Goal: Transaction & Acquisition: Book appointment/travel/reservation

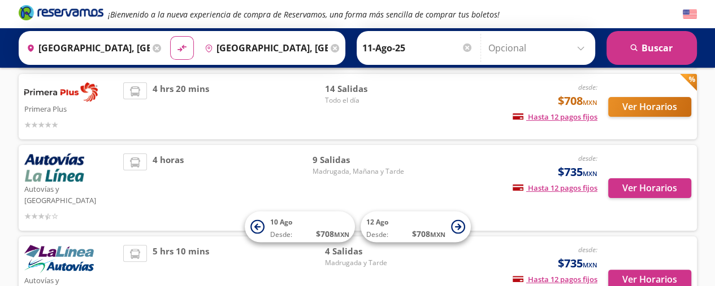
scroll to position [212, 0]
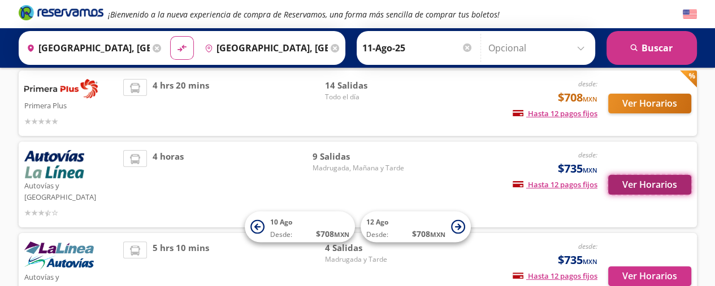
click at [633, 178] on button "Ver Horarios" at bounding box center [649, 185] width 83 height 20
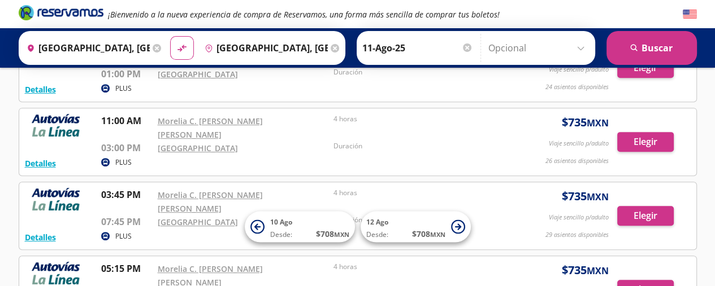
scroll to position [392, 0]
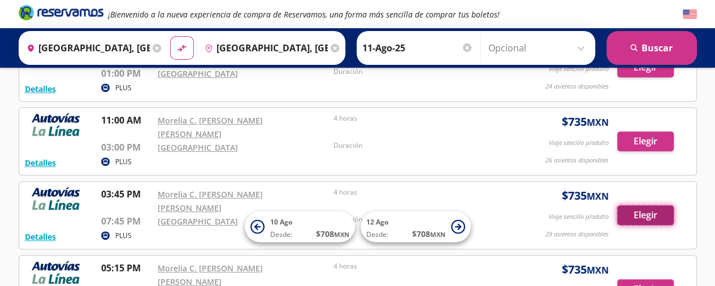
click at [652, 206] on button "Elegir" at bounding box center [645, 216] width 56 height 20
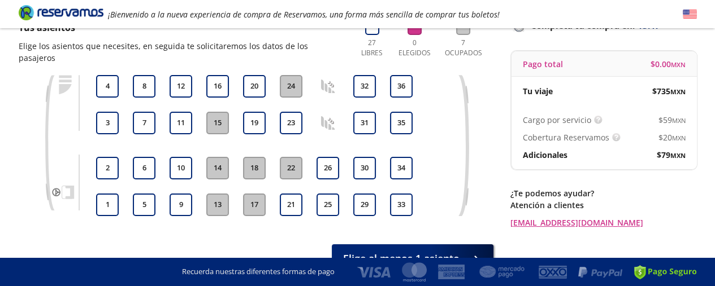
scroll to position [89, 0]
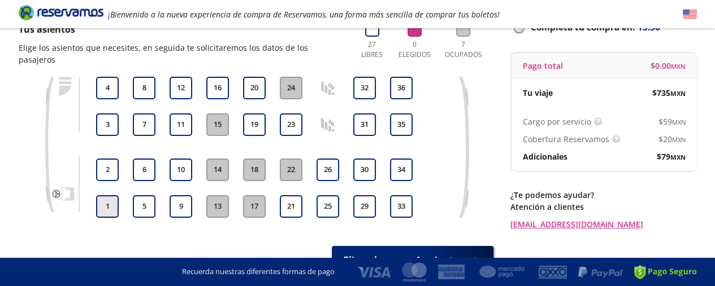
click at [106, 197] on button "1" at bounding box center [107, 206] width 23 height 23
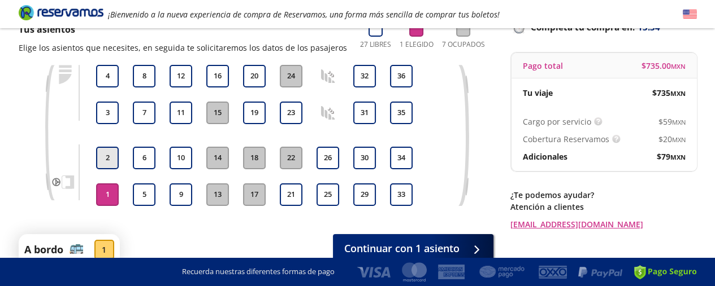
click at [105, 156] on button "2" at bounding box center [107, 158] width 23 height 23
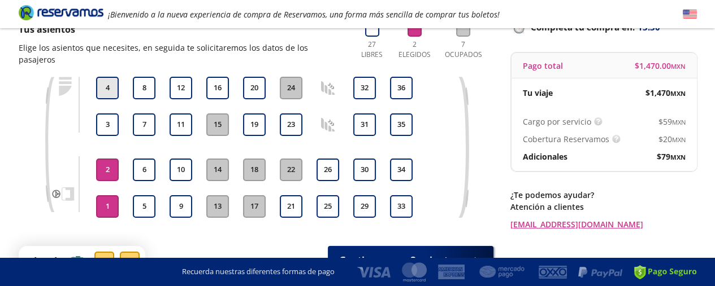
click at [106, 77] on button "4" at bounding box center [107, 88] width 23 height 23
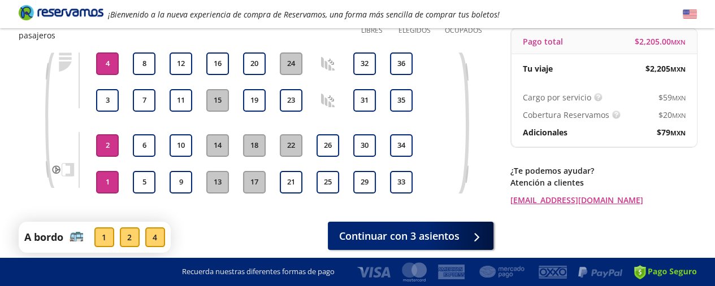
scroll to position [147, 0]
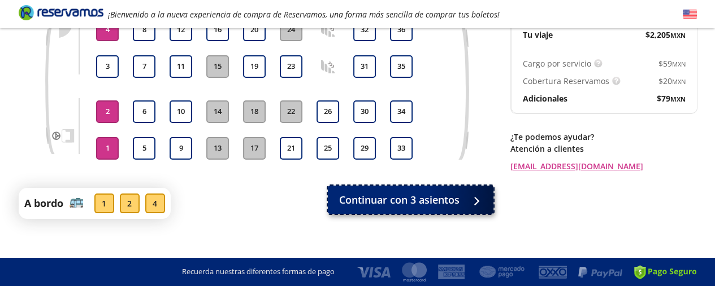
click at [429, 193] on span "Continuar con 3 asientos" at bounding box center [399, 200] width 120 height 15
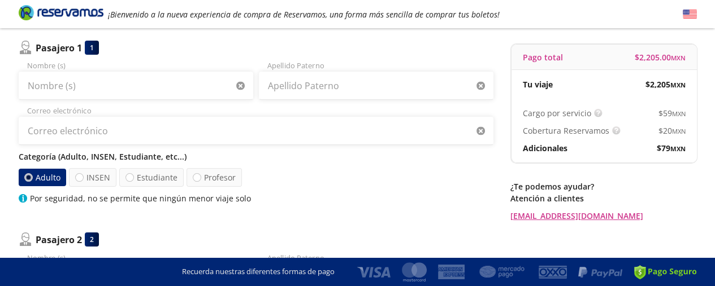
scroll to position [106, 0]
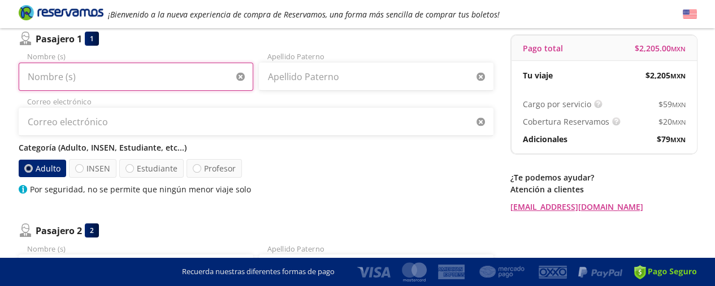
click at [86, 82] on input "Nombre (s)" at bounding box center [136, 77] width 234 height 28
type input "[PERSON_NAME]"
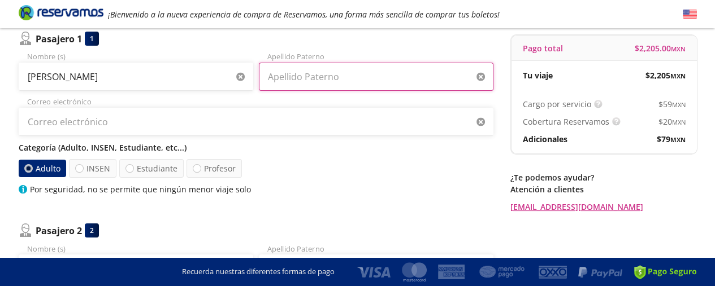
click at [314, 75] on input "Apellido Paterno" at bounding box center [376, 77] width 234 height 28
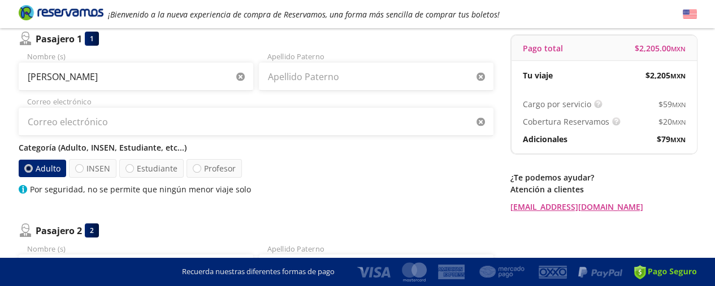
click at [548, 169] on div "Regresar a Horarios Completa tu compra en : 12:57 Pago total $ 2,205.00 MXN Tu …" at bounding box center [603, 89] width 186 height 247
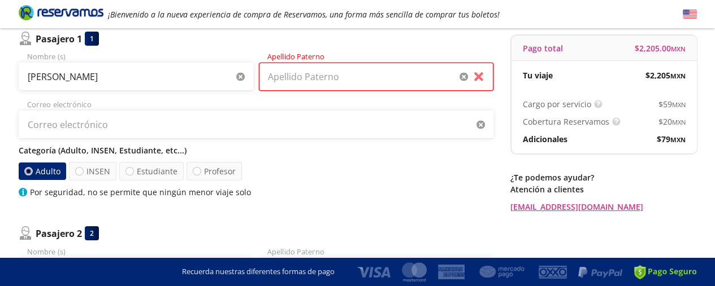
click at [303, 76] on input "Apellido Paterno" at bounding box center [376, 77] width 234 height 28
type input "[PERSON_NAME]"
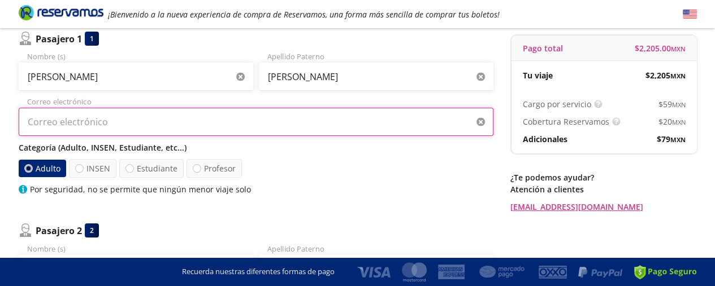
click at [278, 120] on input "Correo electrónico" at bounding box center [256, 122] width 474 height 28
type input "[EMAIL_ADDRESS][DOMAIN_NAME]"
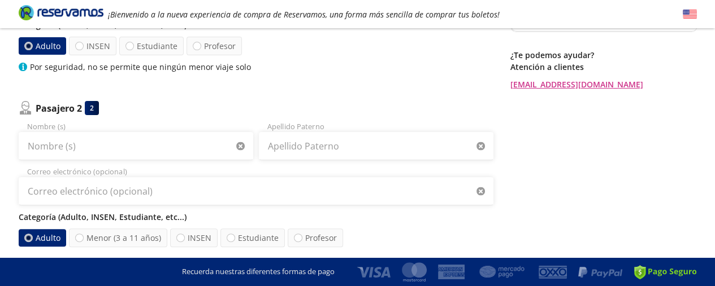
scroll to position [273, 0]
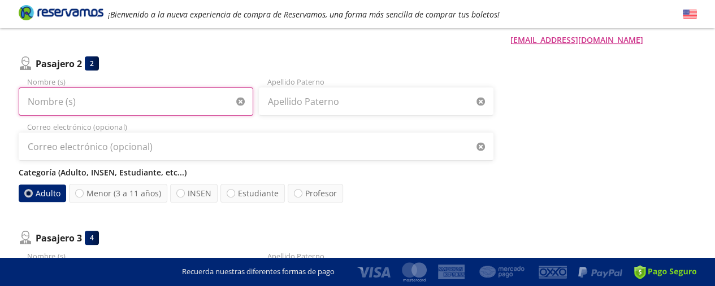
click at [91, 103] on input "Nombre (s)" at bounding box center [136, 102] width 234 height 28
type input "[PERSON_NAME]"
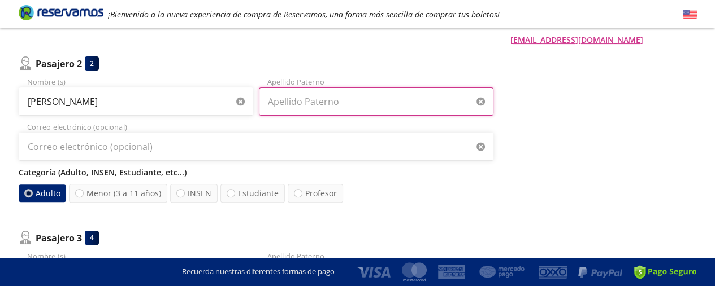
click at [303, 100] on input "Apellido Paterno" at bounding box center [376, 102] width 234 height 28
type input "[PERSON_NAME]"
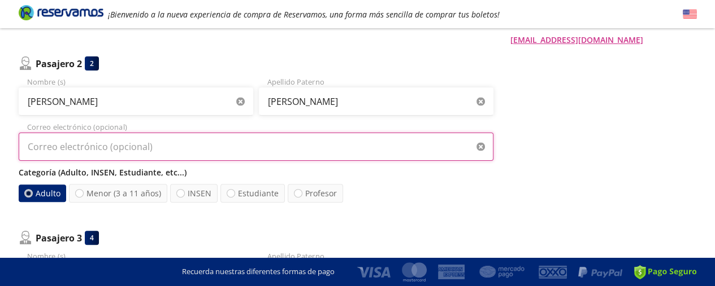
click at [158, 143] on input "Correo electrónico (opcional)" at bounding box center [256, 147] width 474 height 28
type input "[EMAIL_ADDRESS][DOMAIN_NAME]"
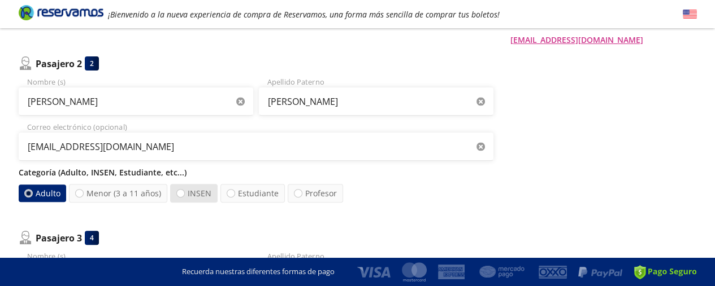
click at [191, 191] on label "INSEN" at bounding box center [193, 193] width 47 height 19
click at [184, 191] on input "INSEN" at bounding box center [180, 193] width 7 height 7
radio input "true"
radio input "false"
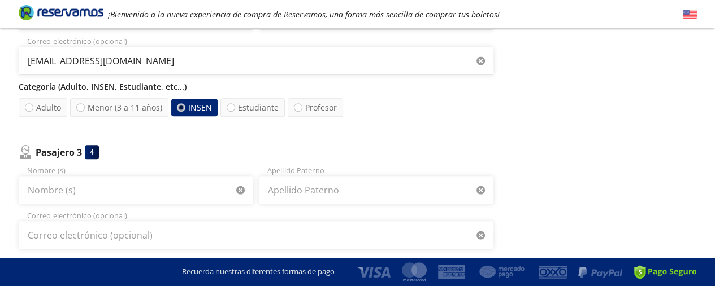
scroll to position [446, 0]
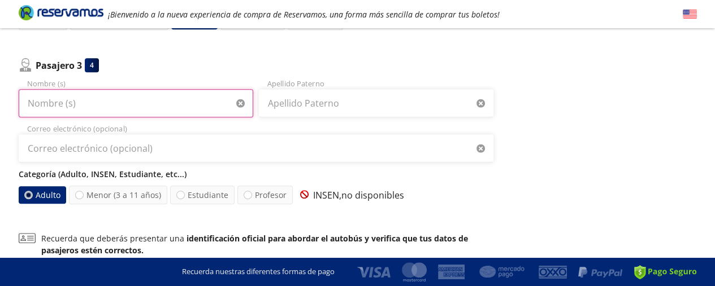
click at [73, 101] on input "Nombre (s)" at bounding box center [136, 103] width 234 height 28
type input "[PERSON_NAME]"
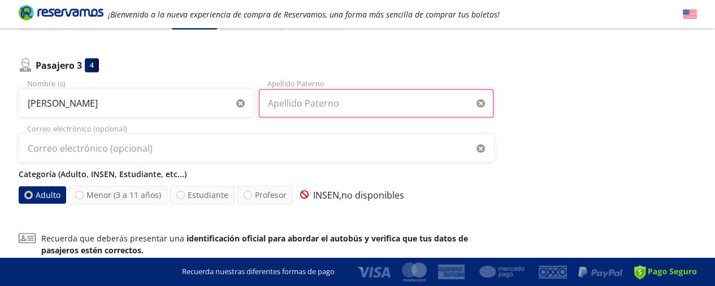
click at [356, 98] on input "Apellido Paterno" at bounding box center [376, 103] width 234 height 28
type input "[PERSON_NAME]"
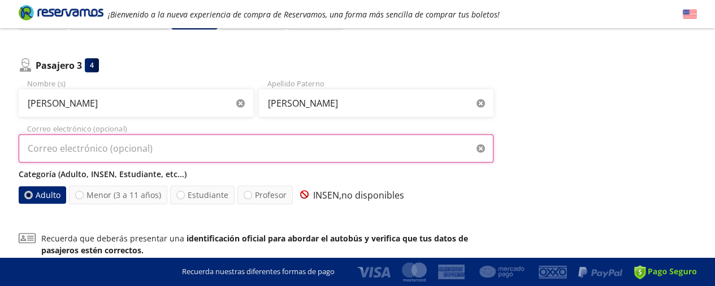
click at [175, 149] on input "Correo electrónico (opcional)" at bounding box center [256, 148] width 474 height 28
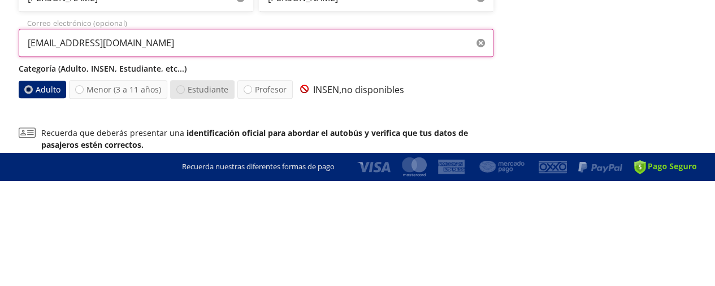
type input "[EMAIL_ADDRESS][DOMAIN_NAME]"
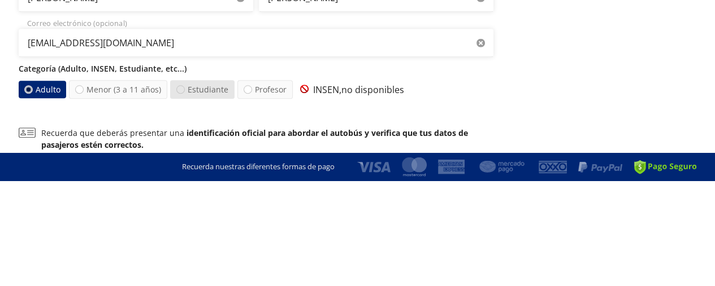
click at [181, 194] on div at bounding box center [180, 195] width 8 height 8
click at [181, 194] on input "Estudiante" at bounding box center [180, 194] width 7 height 7
radio input "true"
radio input "false"
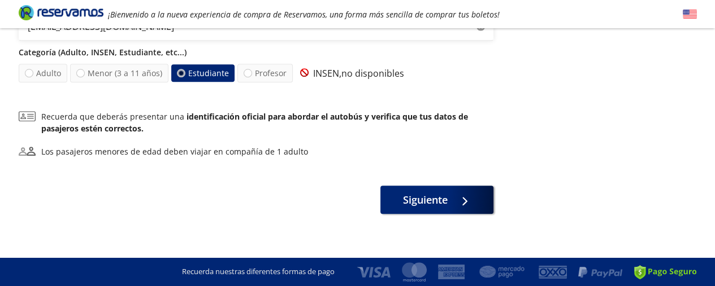
scroll to position [574, 0]
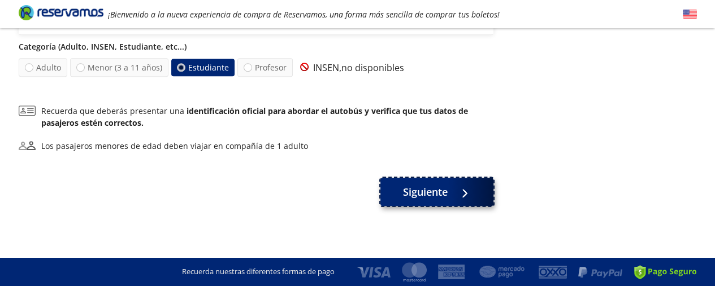
click at [424, 191] on span "Siguiente" at bounding box center [425, 192] width 45 height 15
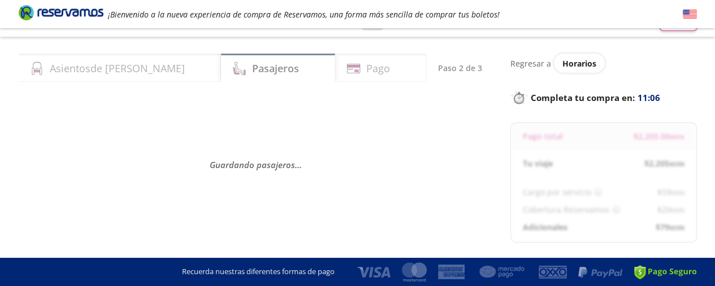
scroll to position [0, 0]
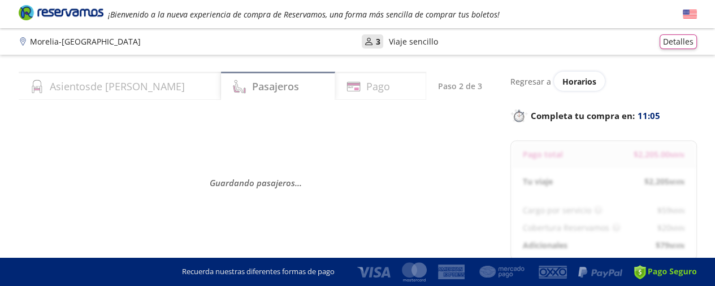
select select "MX"
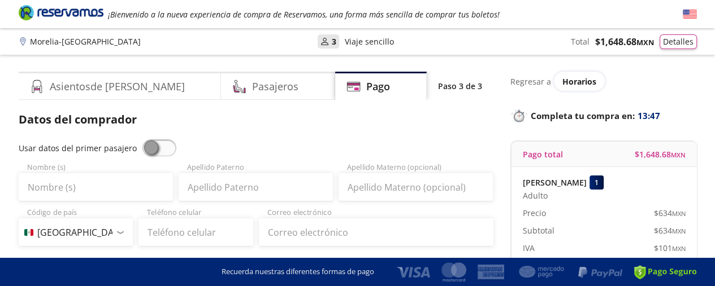
click at [156, 141] on span at bounding box center [159, 148] width 34 height 17
click at [142, 140] on input "checkbox" at bounding box center [142, 140] width 0 height 0
type input "[PERSON_NAME]"
type input "[EMAIL_ADDRESS][DOMAIN_NAME]"
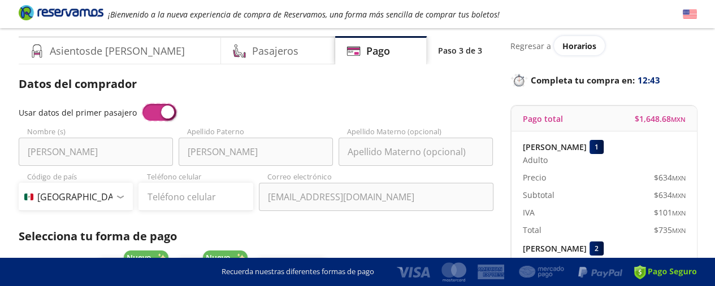
scroll to position [139, 0]
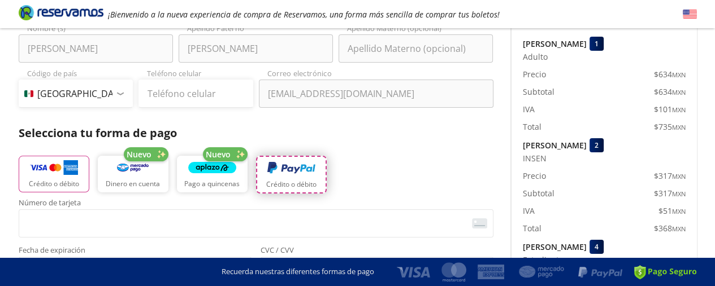
click at [291, 173] on img "button" at bounding box center [291, 168] width 48 height 17
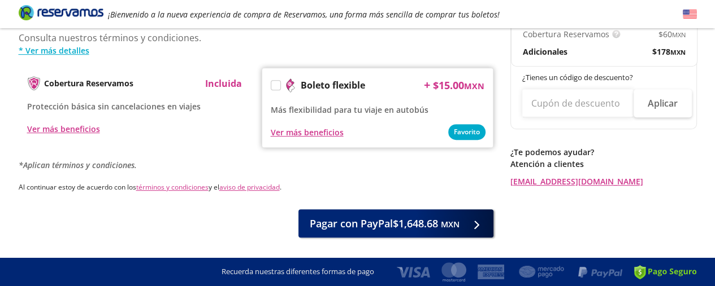
scroll to position [498, 0]
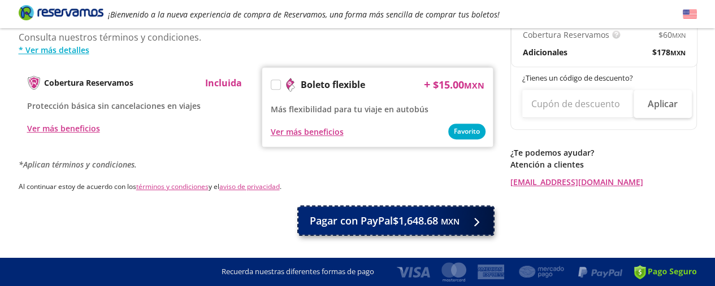
click at [348, 220] on span "Pagar con PayPal $1,648.68 MXN" at bounding box center [385, 221] width 150 height 15
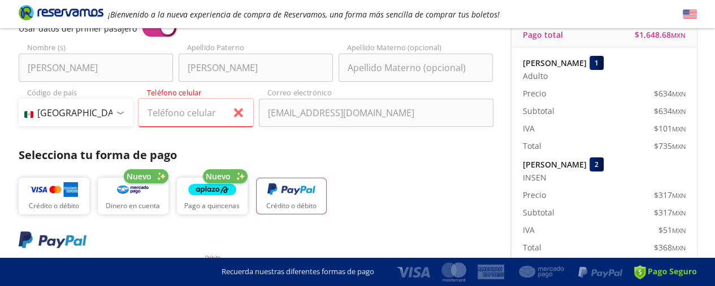
scroll to position [82, 0]
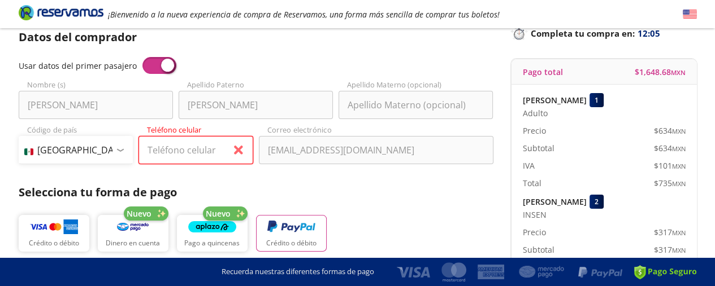
click at [169, 149] on input "Teléfono celular" at bounding box center [195, 150] width 115 height 28
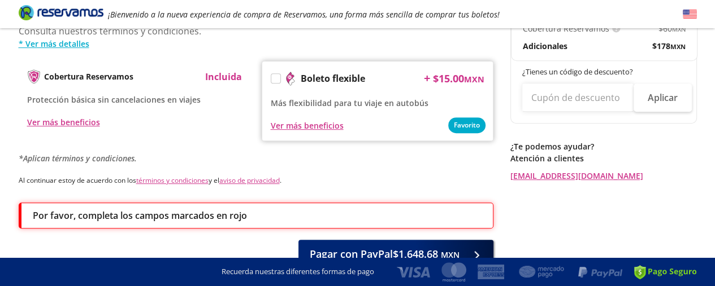
scroll to position [565, 0]
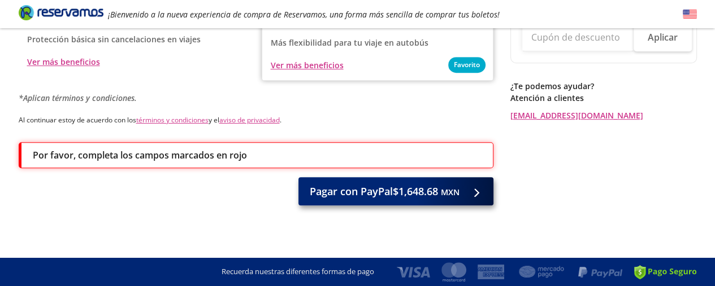
type input "[PHONE_NUMBER]"
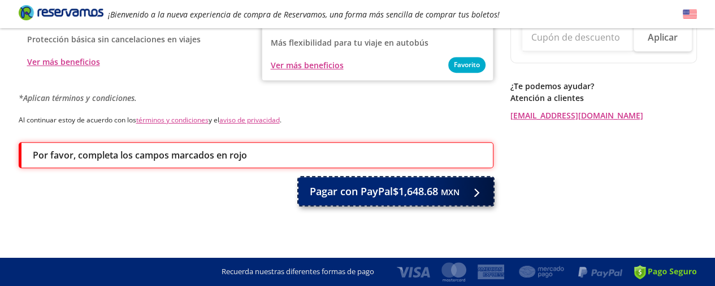
click at [402, 193] on span "Pagar con PayPal $1,648.68 MXN" at bounding box center [385, 191] width 150 height 15
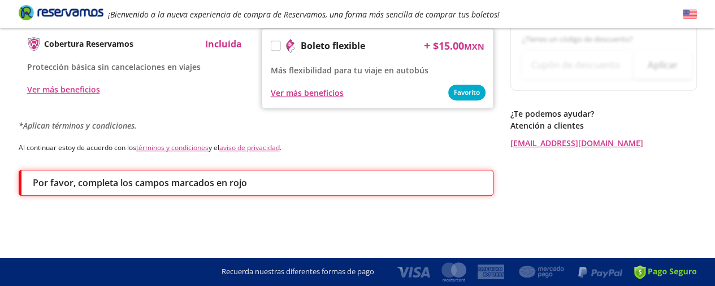
scroll to position [0, 0]
